Goal: Find contact information: Find contact information

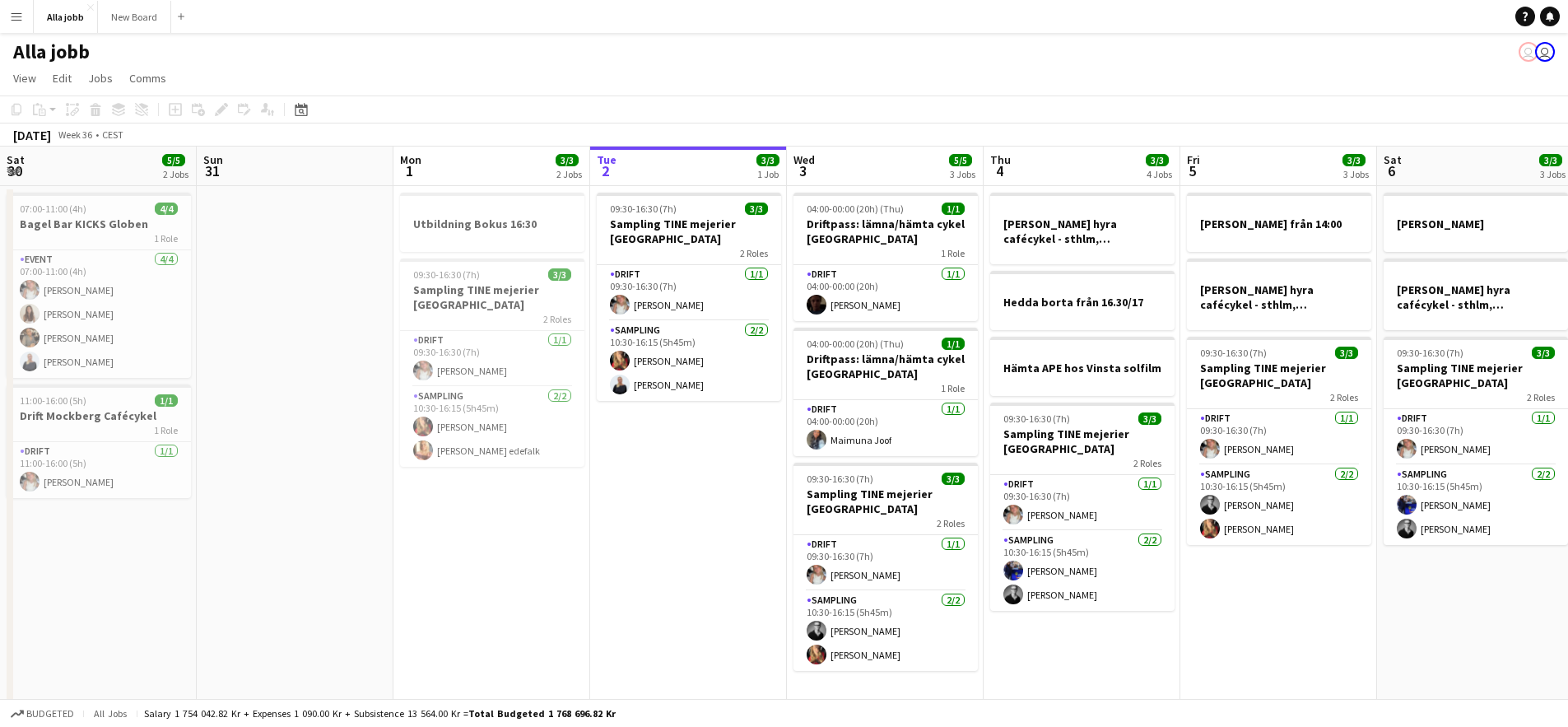
scroll to position [0, 490]
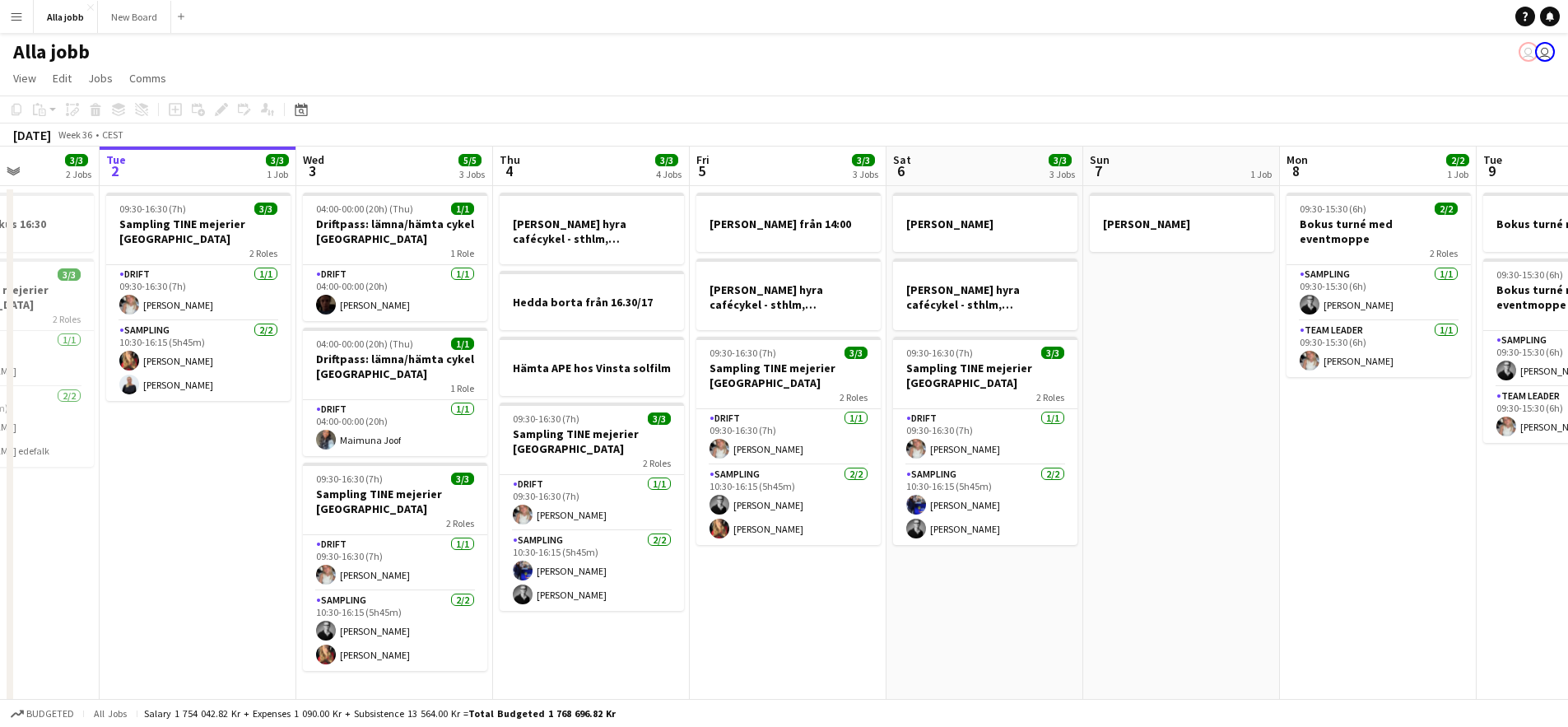
click at [17, 19] on app-icon "Menu" at bounding box center [16, 16] width 13 height 13
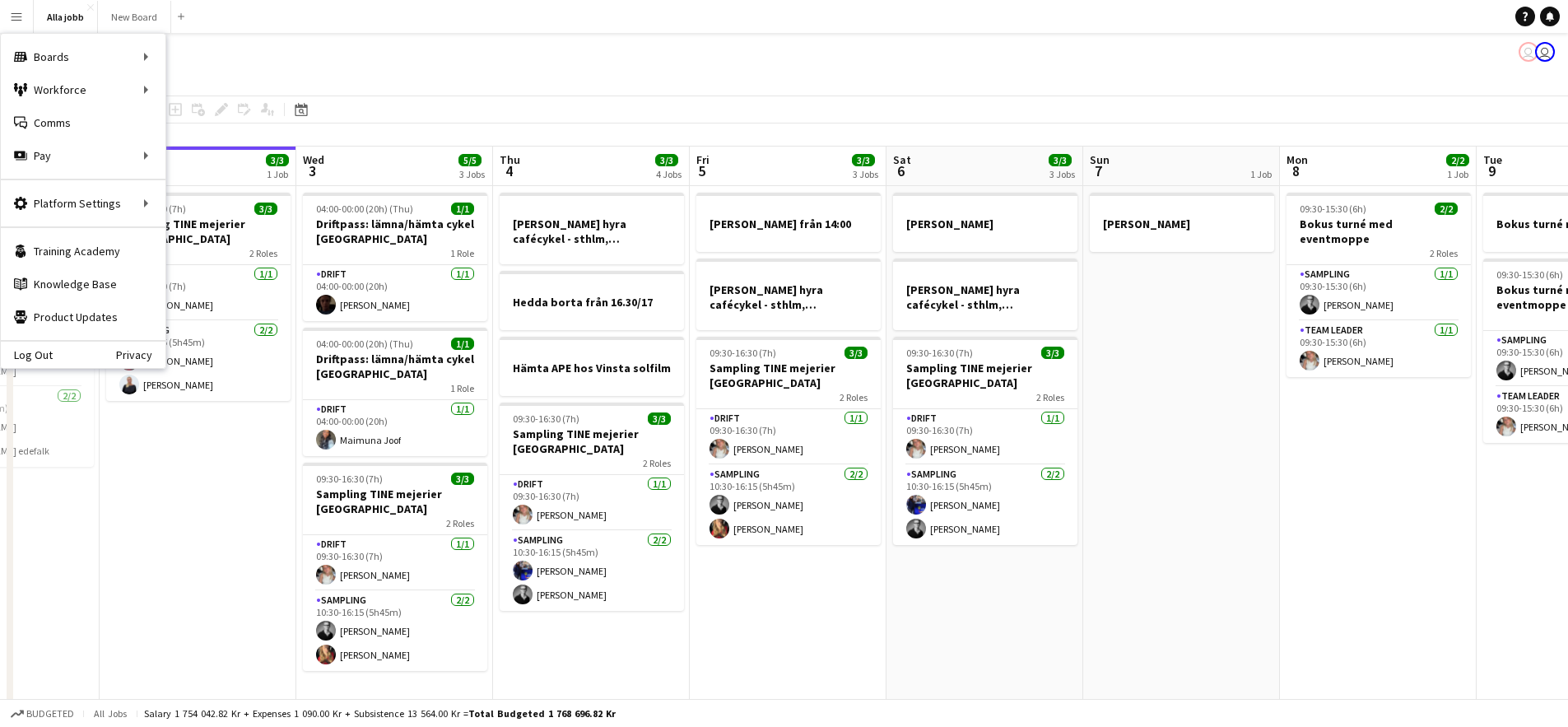
click at [959, 597] on app-date-cell "[PERSON_NAME] hyra [PERSON_NAME], [GEOGRAPHIC_DATA], cph 09:30-16:30 (7h) 3/3 S…" at bounding box center [984, 447] width 197 height 522
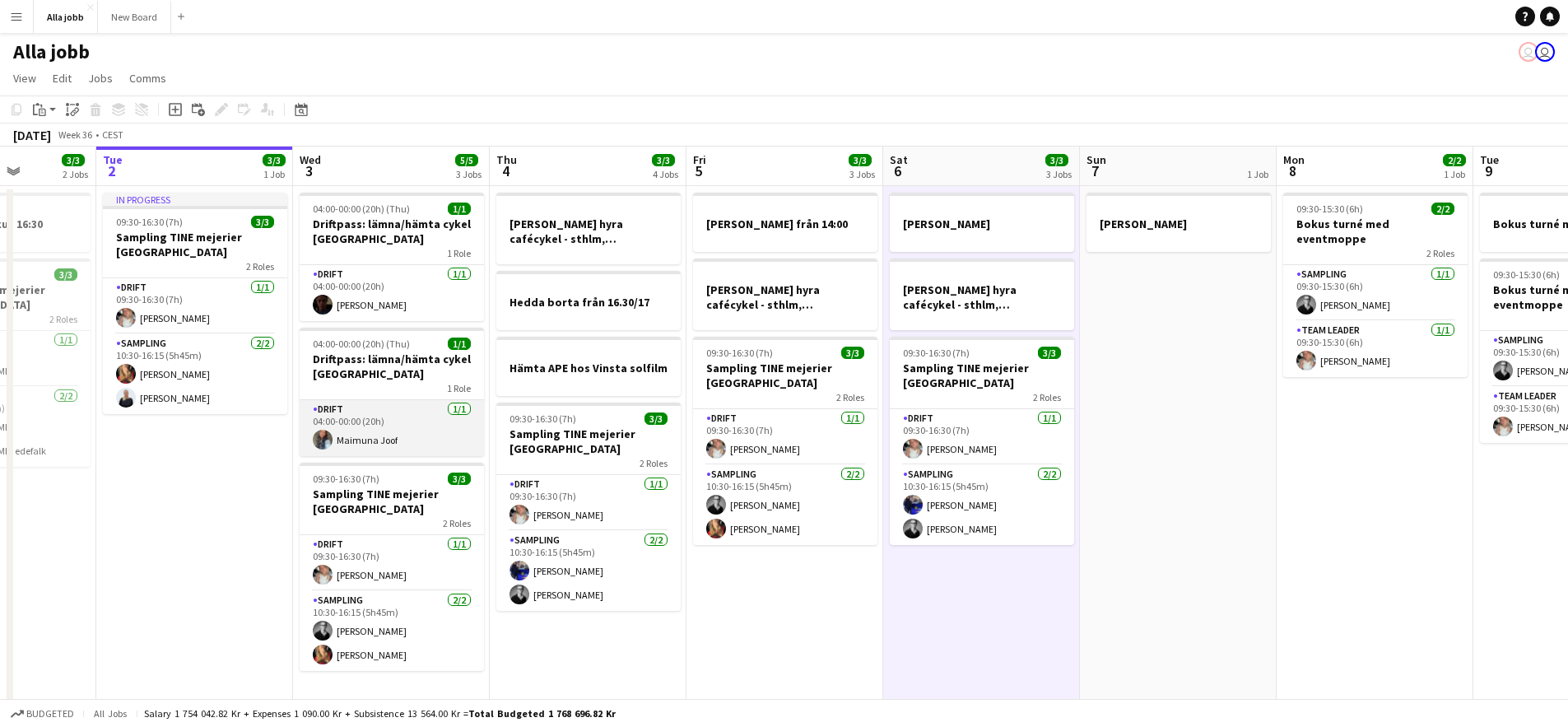
click at [408, 455] on app-card-role "Drift [DATE] 04:00-00:00 (20h) Maimuna Joof" at bounding box center [392, 428] width 184 height 56
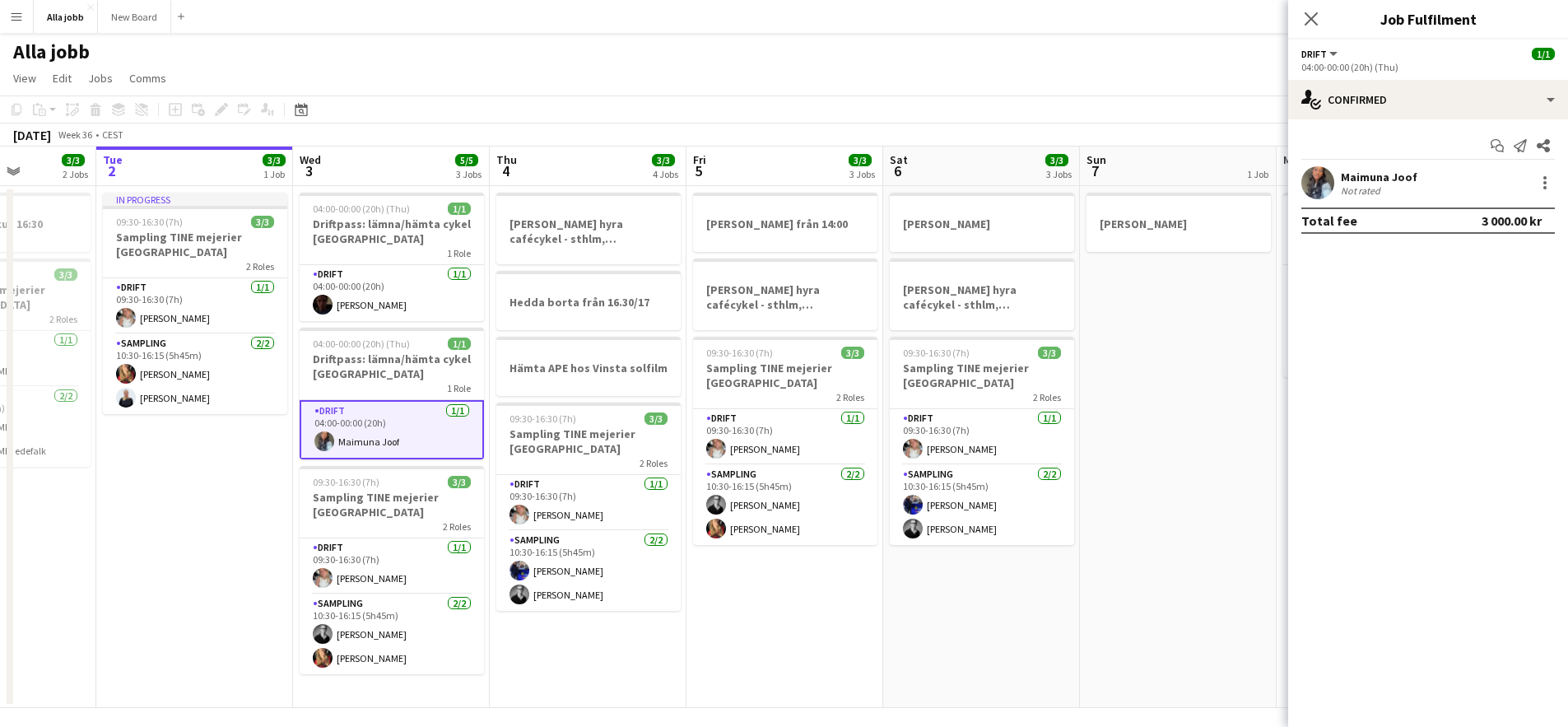
click at [1314, 172] on app-user-avatar at bounding box center [1318, 183] width 33 height 33
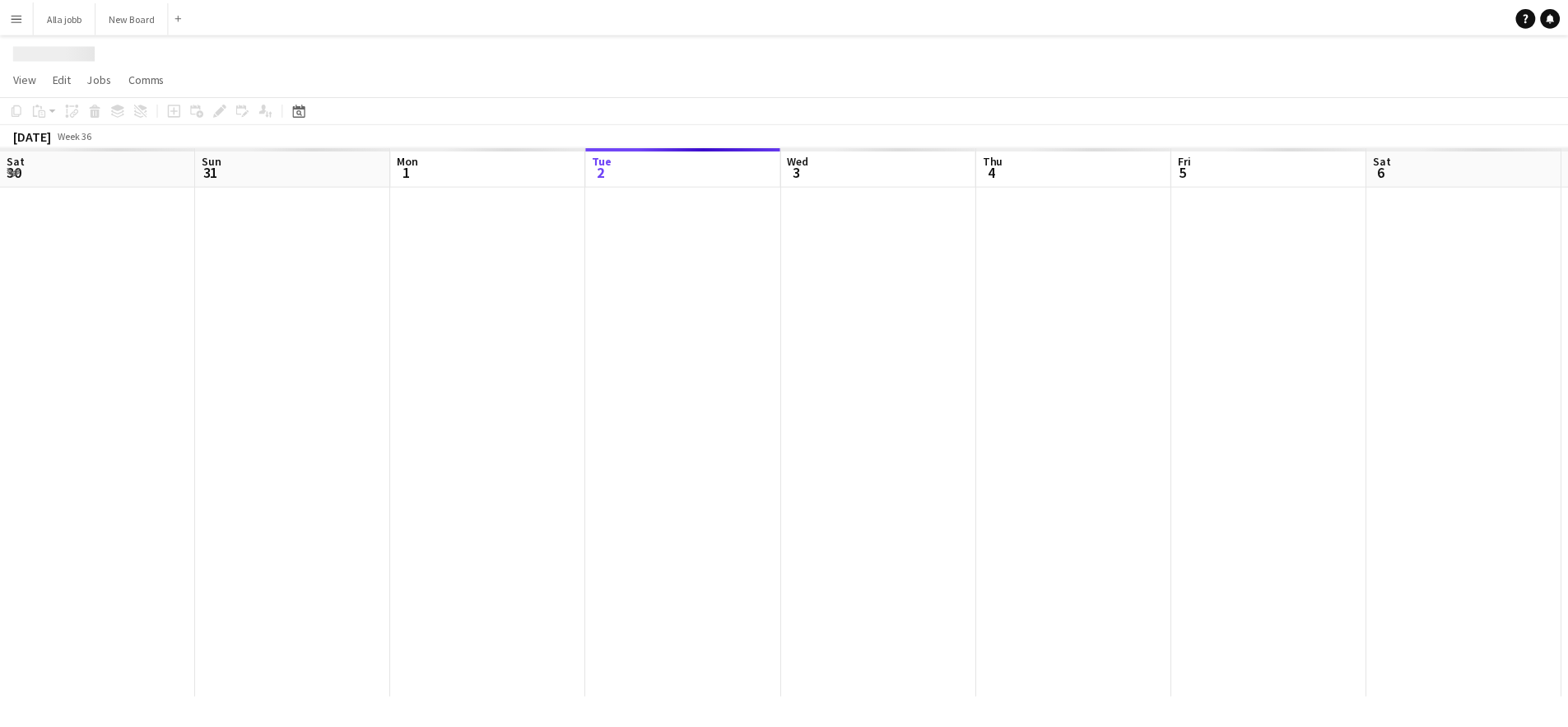
scroll to position [0, 393]
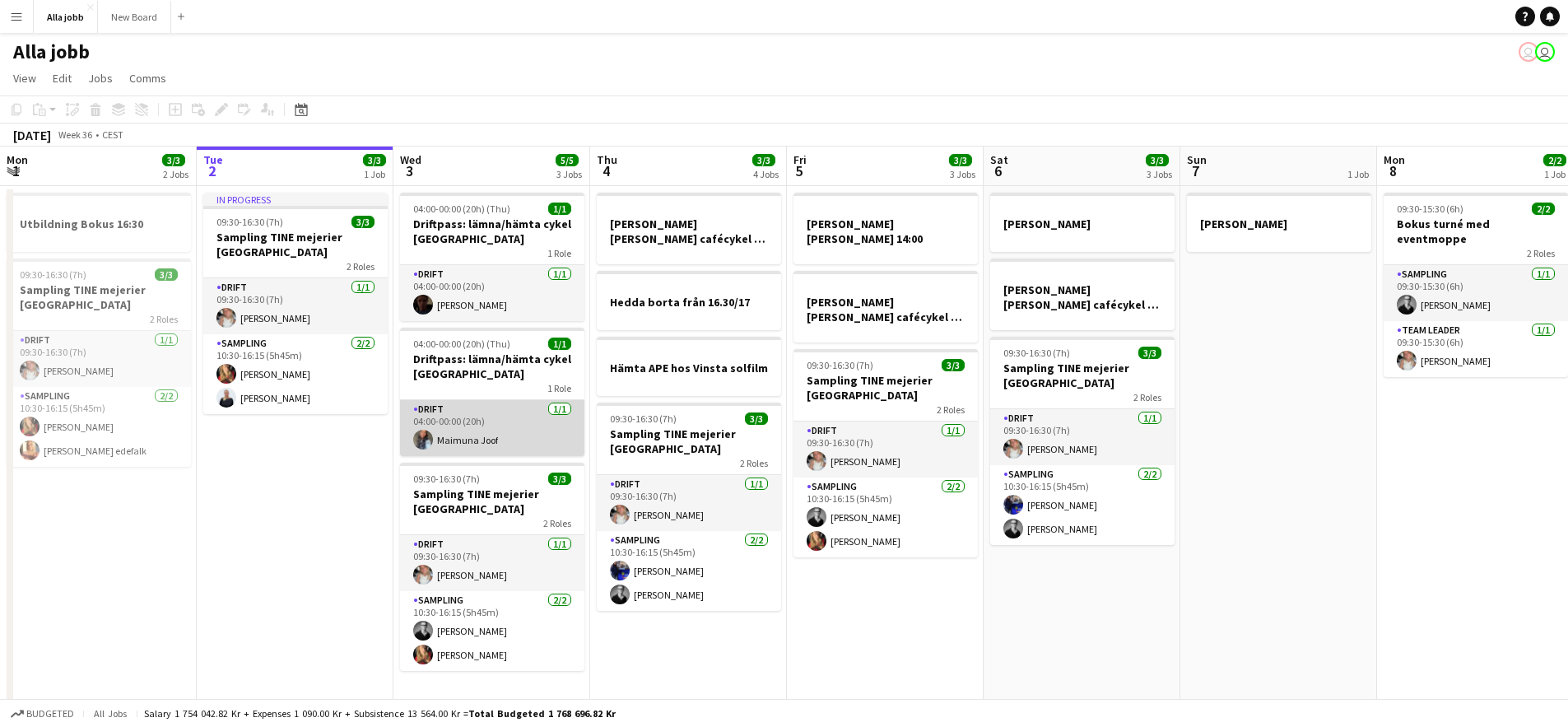
click at [415, 443] on app-user-avatar at bounding box center [423, 439] width 19 height 19
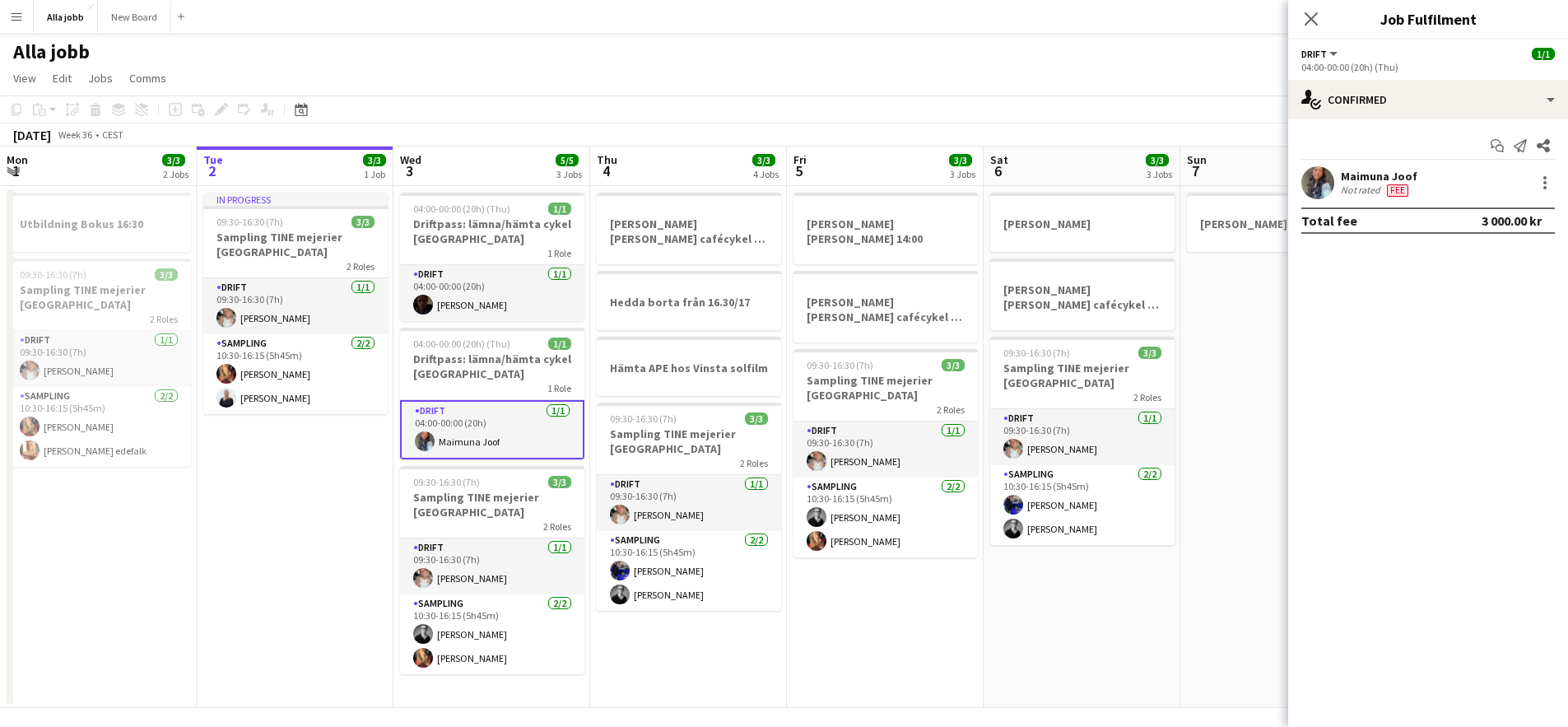
click at [1326, 187] on app-user-avatar at bounding box center [1318, 183] width 33 height 33
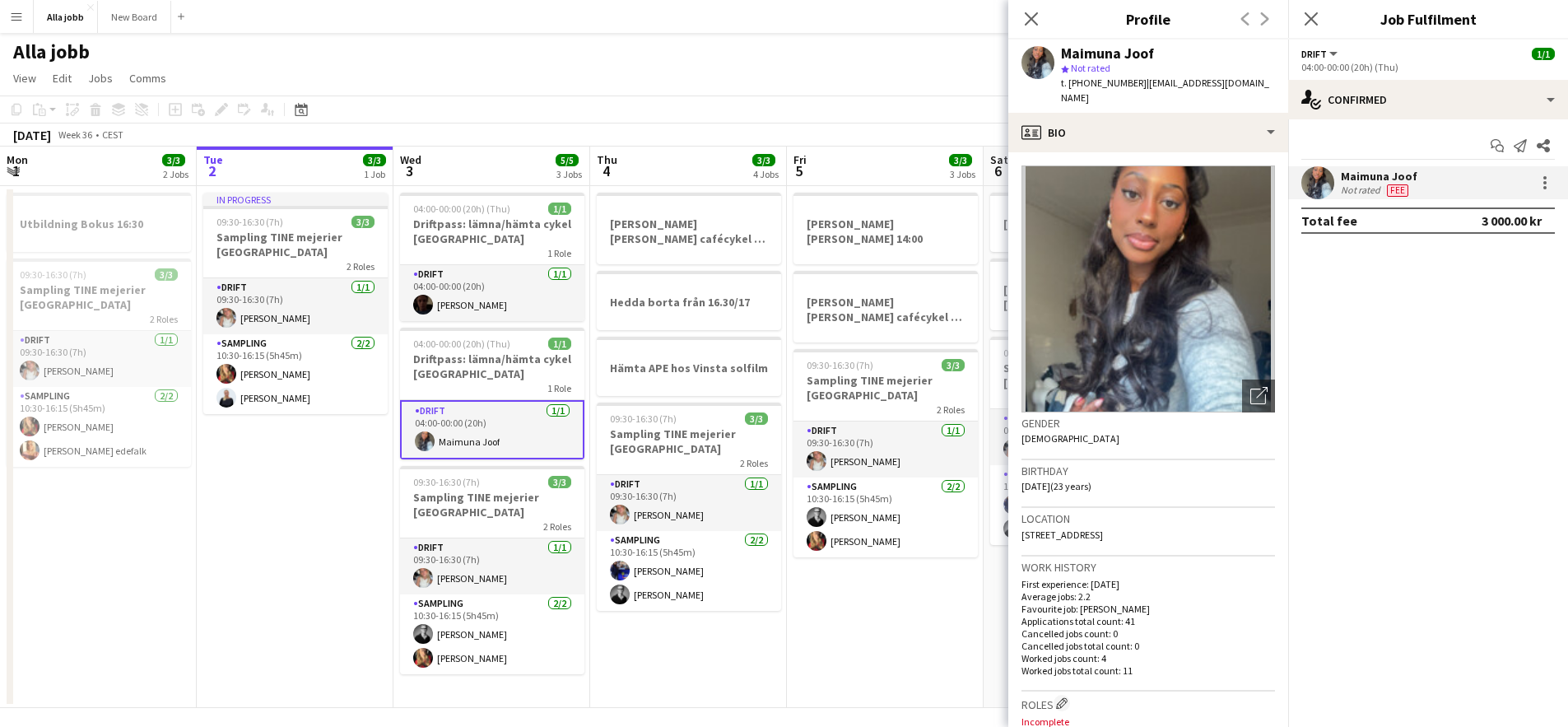
click at [1088, 84] on span "t. +46708480720" at bounding box center [1103, 83] width 86 height 12
copy span "46708480720"
